Goal: Task Accomplishment & Management: Manage account settings

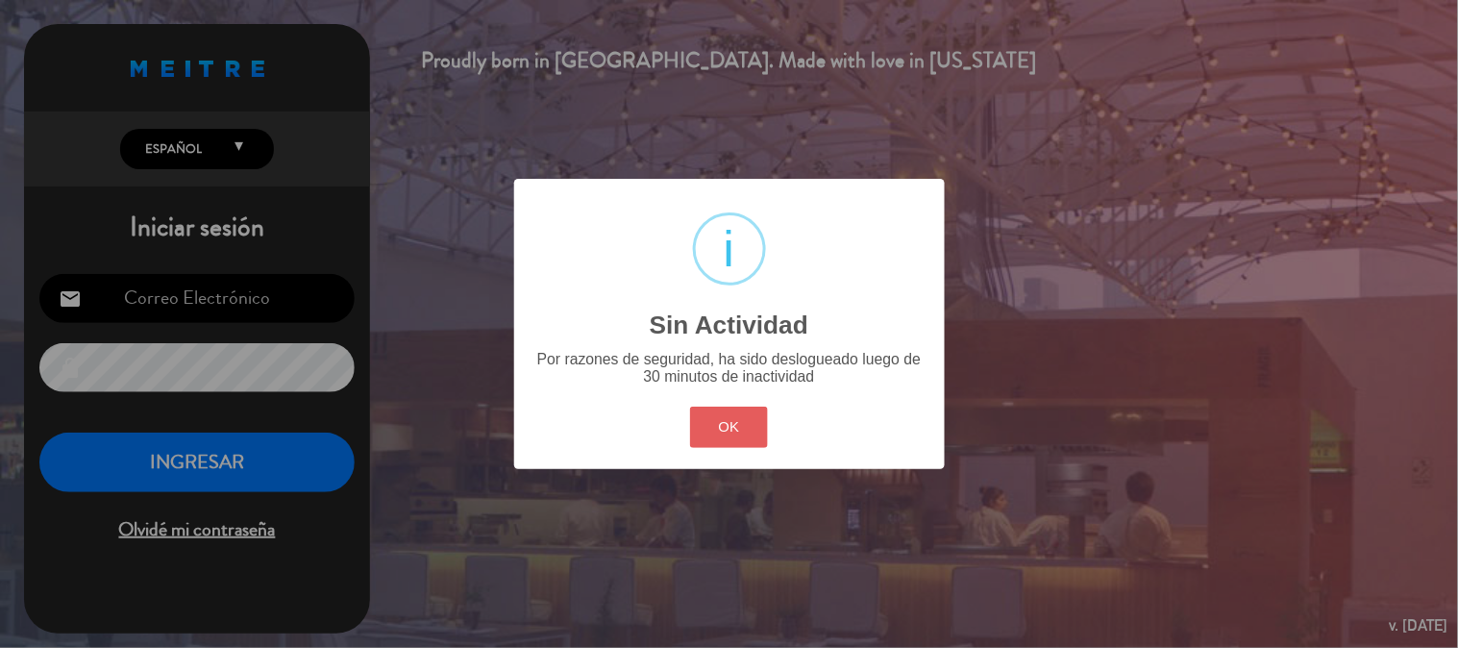
type input "[EMAIL_ADDRESS][DOMAIN_NAME]"
click at [725, 442] on button "OK" at bounding box center [729, 426] width 78 height 41
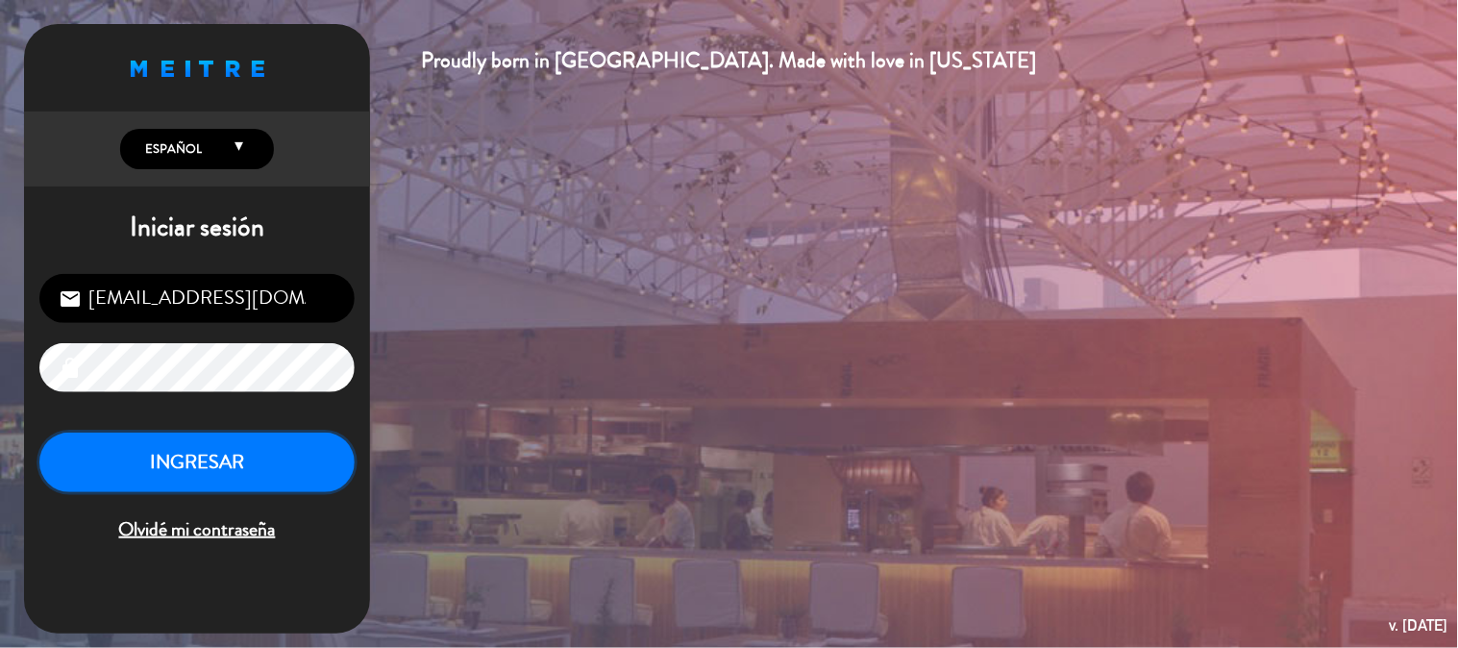
click at [308, 472] on button "INGRESAR" at bounding box center [196, 462] width 315 height 61
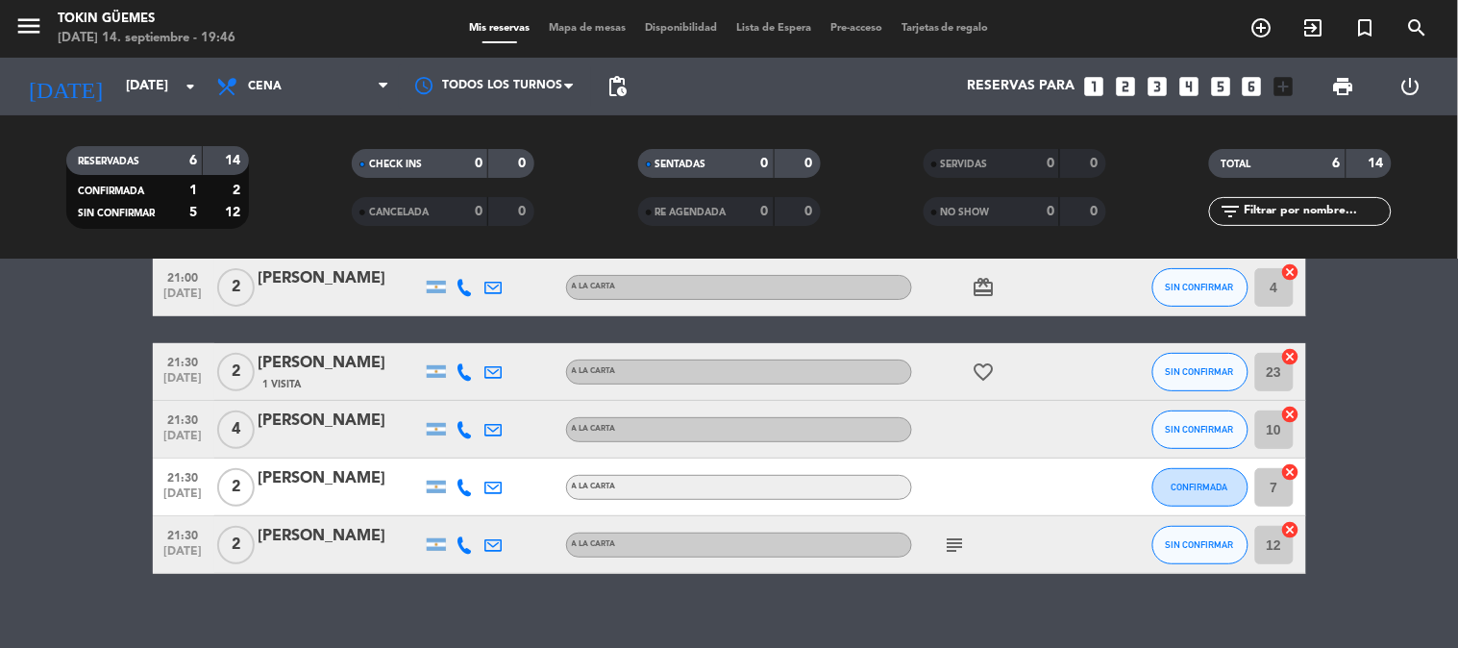
scroll to position [168, 0]
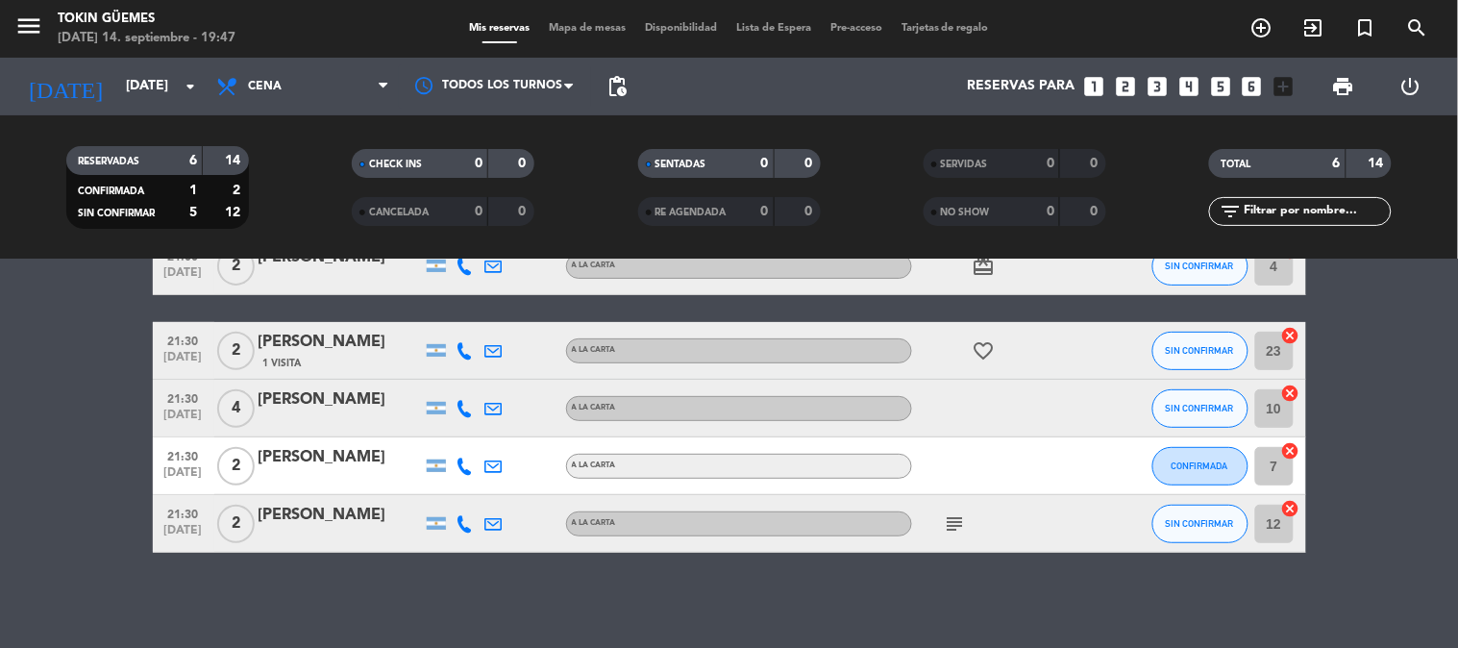
click at [967, 520] on span "subject" at bounding box center [955, 523] width 29 height 23
click at [953, 529] on icon "subject" at bounding box center [955, 523] width 23 height 23
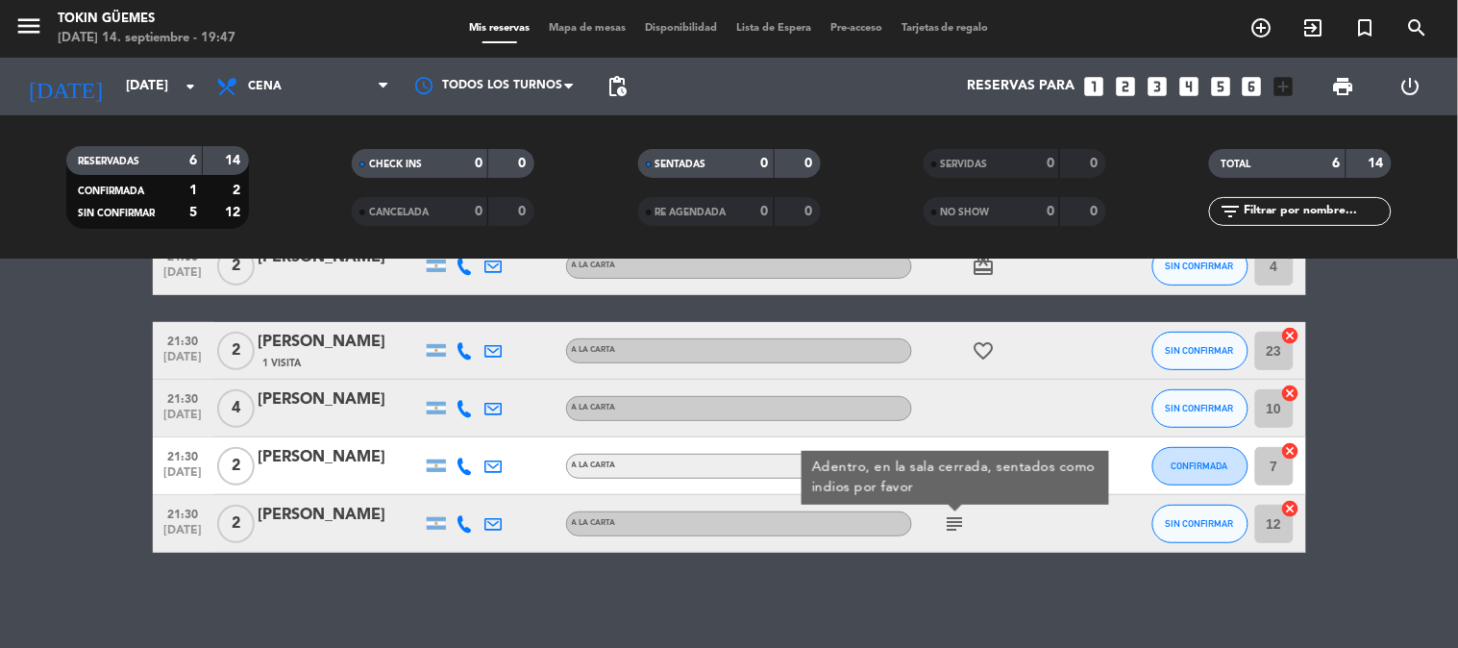
click at [953, 529] on icon "subject" at bounding box center [955, 523] width 23 height 23
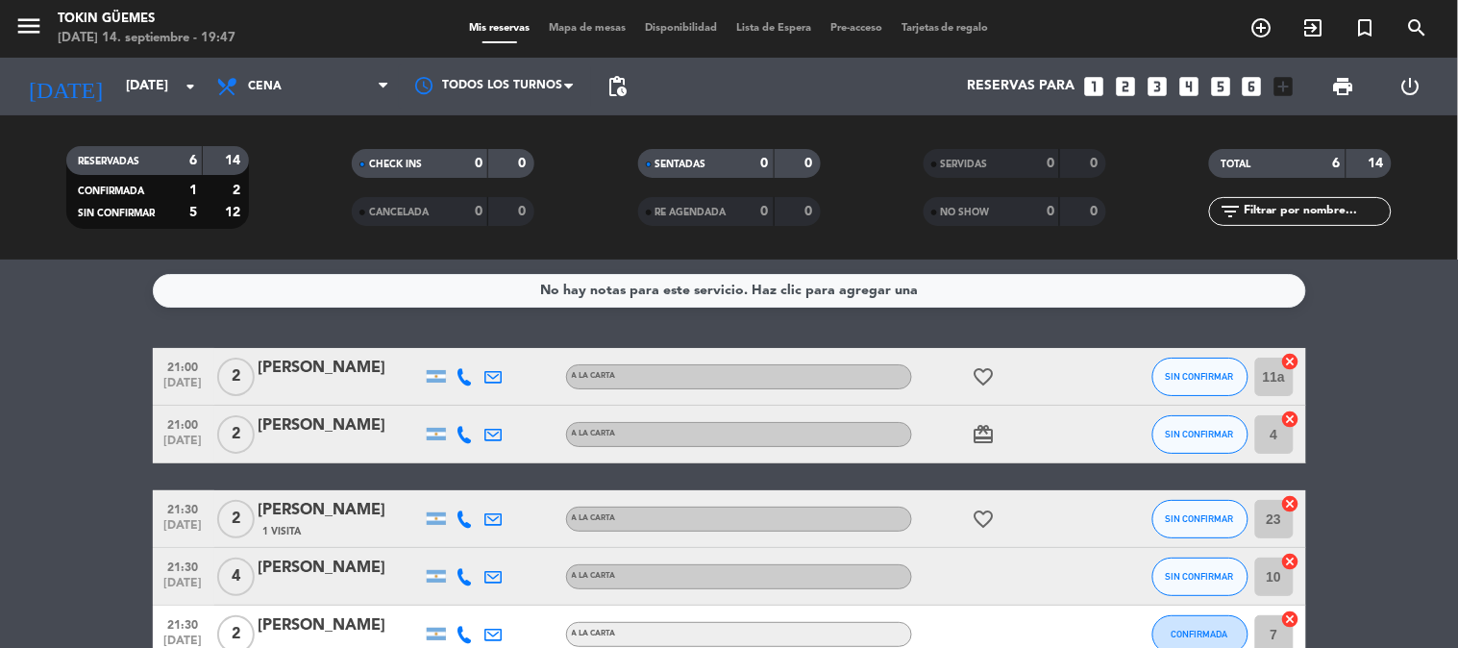
scroll to position [107, 0]
